Goal: Information Seeking & Learning: Stay updated

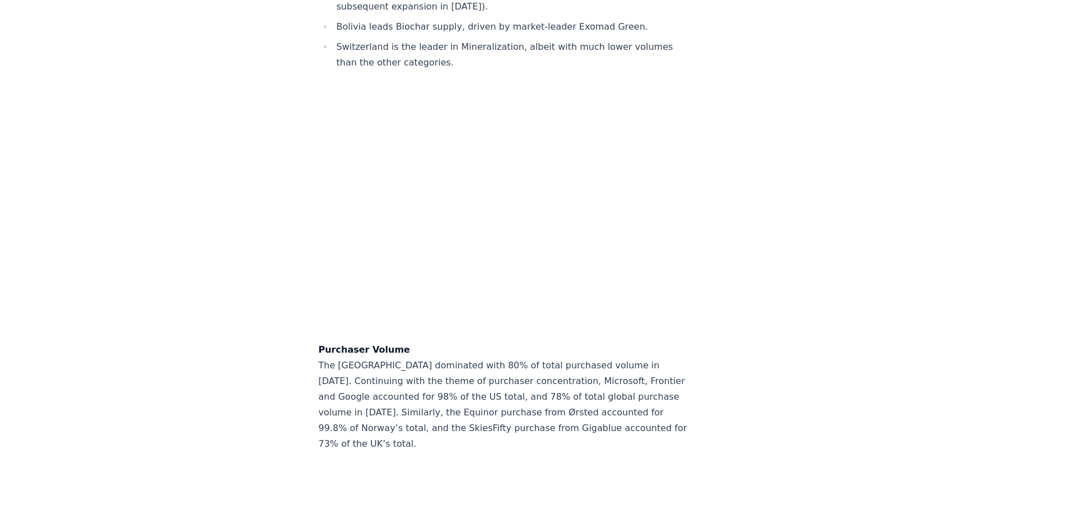
scroll to position [9295, 0]
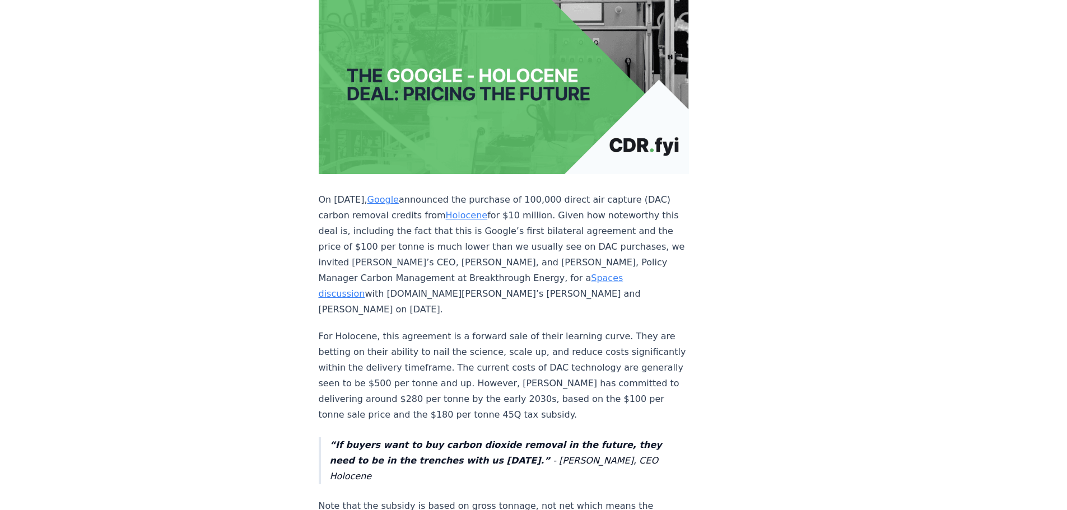
scroll to position [280, 0]
